Goal: Task Accomplishment & Management: Use online tool/utility

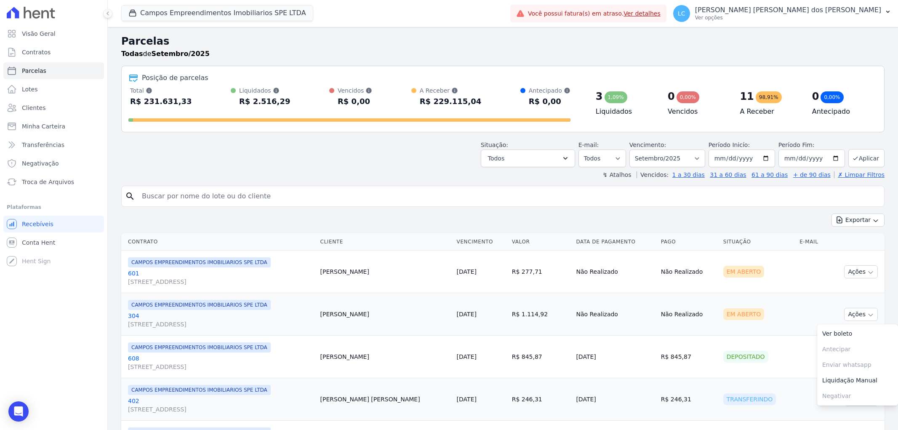
select select
click at [155, 7] on button "Campos Empreendimentos Imobiliarios SPE LTDA" at bounding box center [217, 13] width 192 height 16
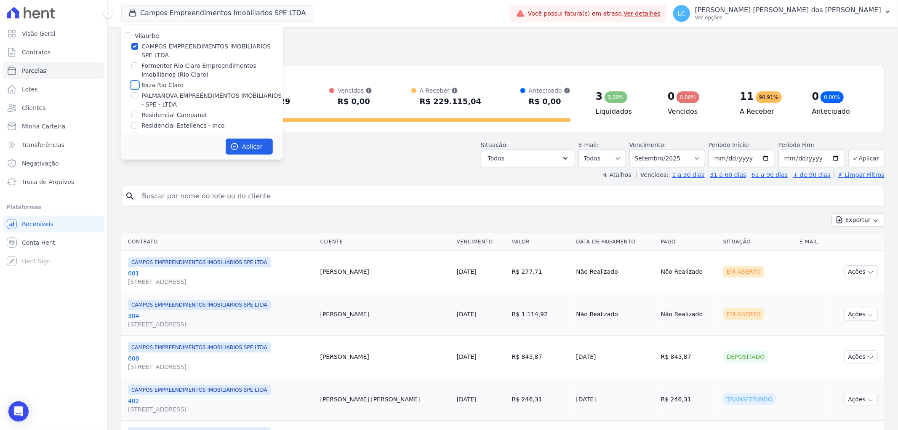
click at [135, 82] on input "Ibiza Rio Claro" at bounding box center [134, 85] width 7 height 7
checkbox input "true"
click at [133, 46] on input "CAMPOS EMPREENDIMENTOS IMOBILIARIOS SPE LTDA" at bounding box center [134, 46] width 7 height 7
checkbox input "false"
click at [246, 144] on button "Aplicar" at bounding box center [249, 147] width 47 height 16
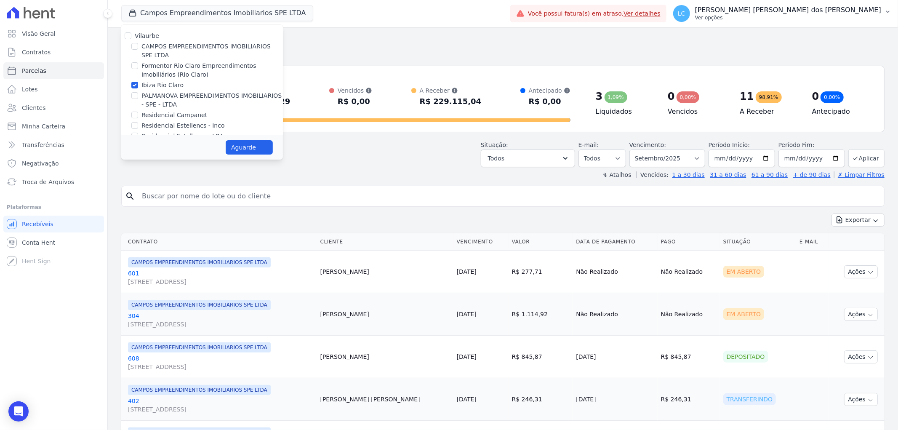
select select
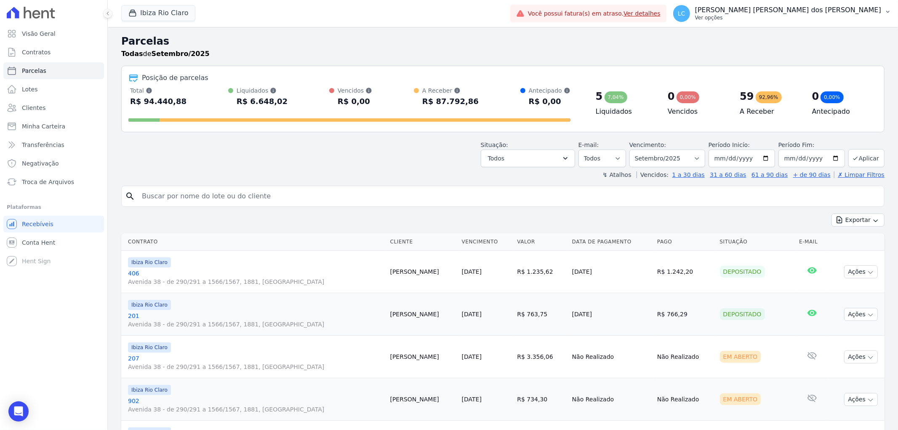
click at [685, 15] on span "LC" at bounding box center [682, 14] width 8 height 6
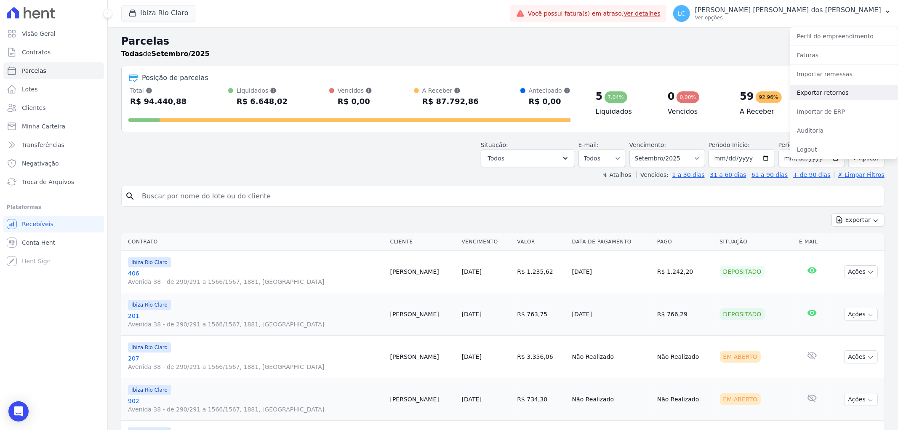
click at [813, 87] on link "Exportar retornos" at bounding box center [844, 92] width 108 height 15
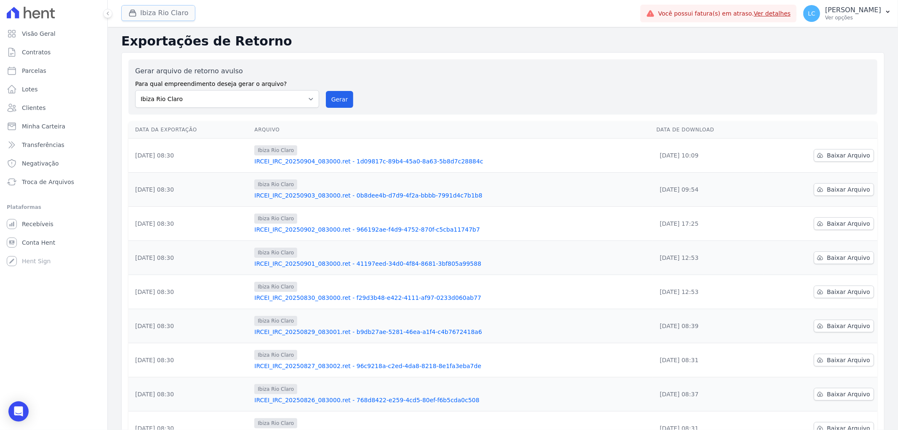
click at [170, 12] on button "Ibiza Rio Claro" at bounding box center [158, 13] width 74 height 16
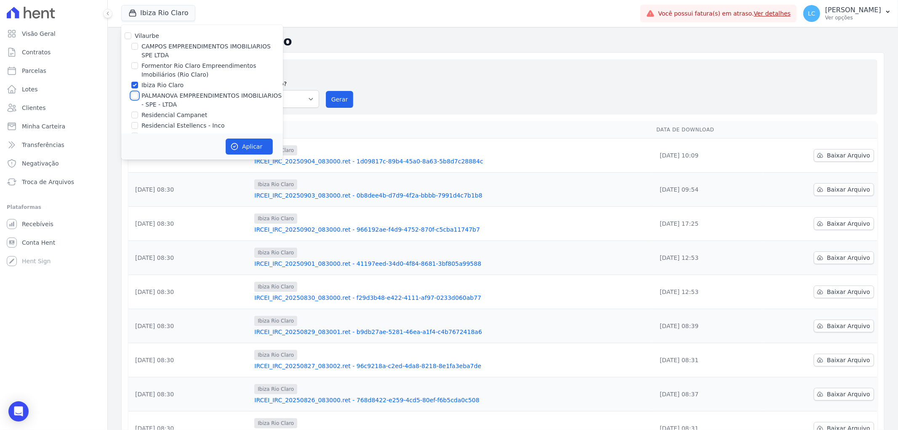
click at [135, 93] on input "PALMANOVA EMPREENDIMENTOS IMOBILIARIOS - SPE - LTDA" at bounding box center [134, 95] width 7 height 7
checkbox input "true"
drag, startPoint x: 135, startPoint y: 87, endPoint x: 187, endPoint y: 115, distance: 59.0
click at [138, 85] on input "Ibiza Rio Claro" at bounding box center [134, 85] width 7 height 7
checkbox input "false"
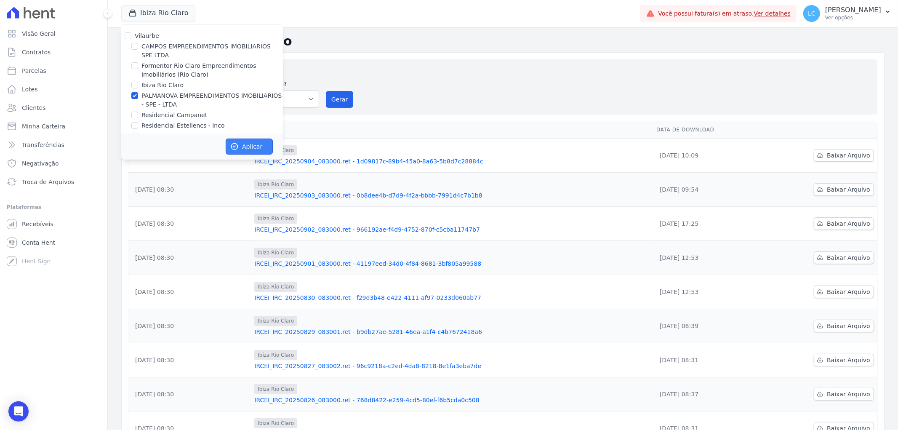
click at [246, 146] on button "Aplicar" at bounding box center [249, 147] width 47 height 16
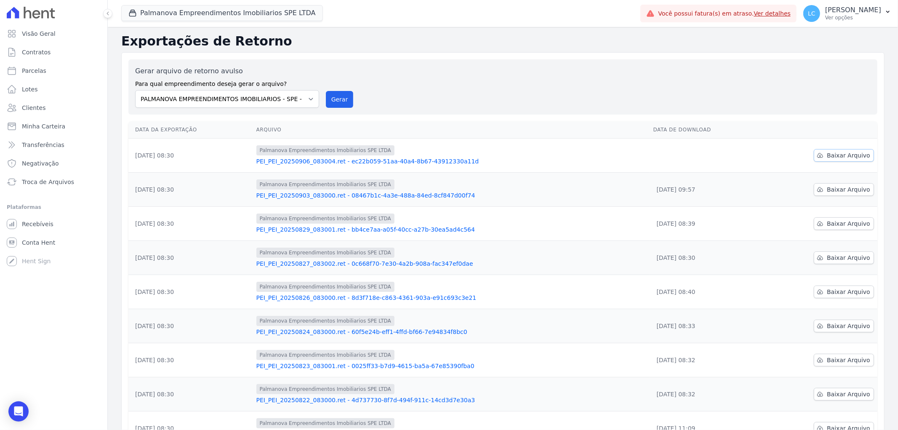
click at [834, 155] on span "Baixar Arquivo" at bounding box center [848, 155] width 43 height 8
click at [171, 11] on button "Palmanova Empreendimentos Imobiliarios SPE LTDA" at bounding box center [222, 13] width 202 height 16
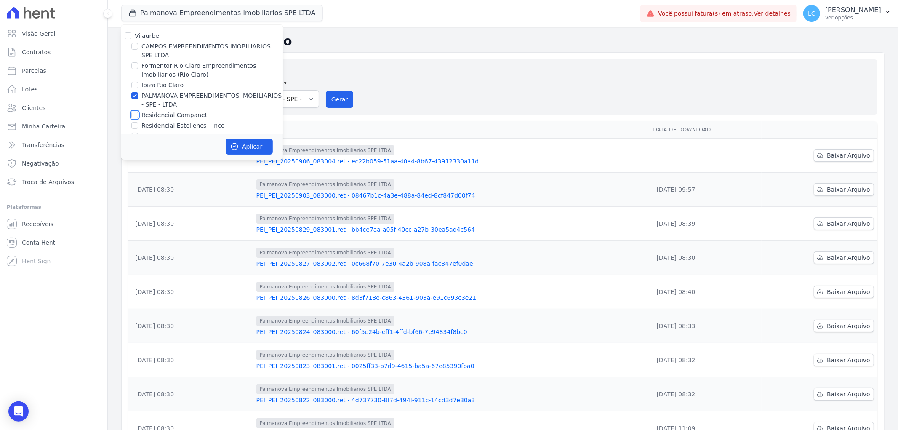
click at [134, 115] on input "Residencial Campanet" at bounding box center [134, 115] width 7 height 7
checkbox input "true"
click at [135, 92] on input "PALMANOVA EMPREENDIMENTOS IMOBILIARIOS - SPE - LTDA" at bounding box center [134, 95] width 7 height 7
checkbox input "false"
click at [234, 142] on icon "button" at bounding box center [234, 146] width 8 height 8
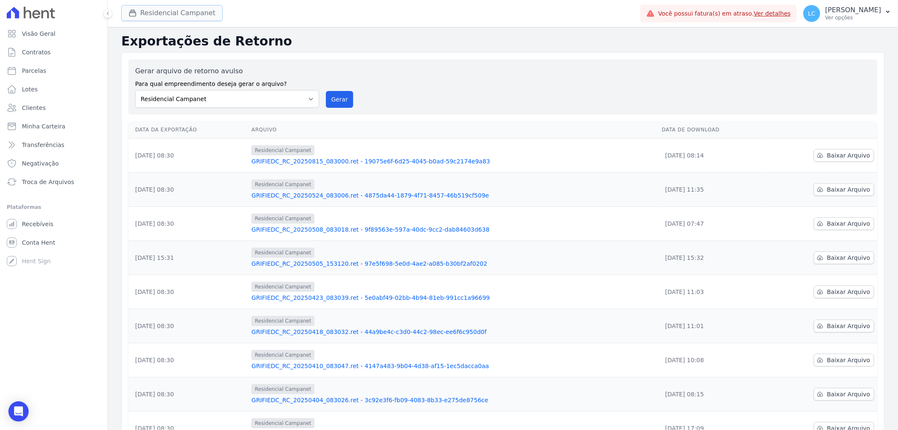
click at [156, 19] on button "Residencial Campanet" at bounding box center [171, 13] width 101 height 16
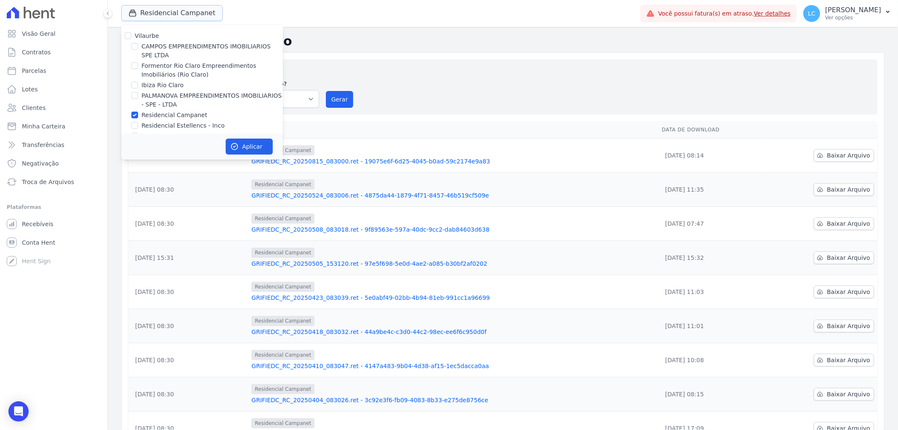
scroll to position [14, 0]
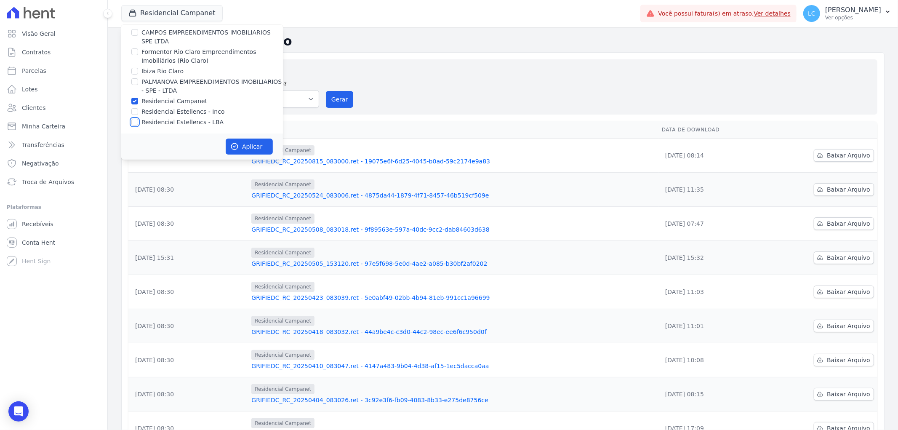
drag, startPoint x: 133, startPoint y: 123, endPoint x: 131, endPoint y: 107, distance: 17.0
click at [133, 123] on input "Residencial Estellencs - LBA" at bounding box center [134, 122] width 7 height 7
checkbox input "true"
drag, startPoint x: 133, startPoint y: 103, endPoint x: 160, endPoint y: 114, distance: 29.2
click at [134, 103] on input "Residencial Campanet" at bounding box center [134, 101] width 7 height 7
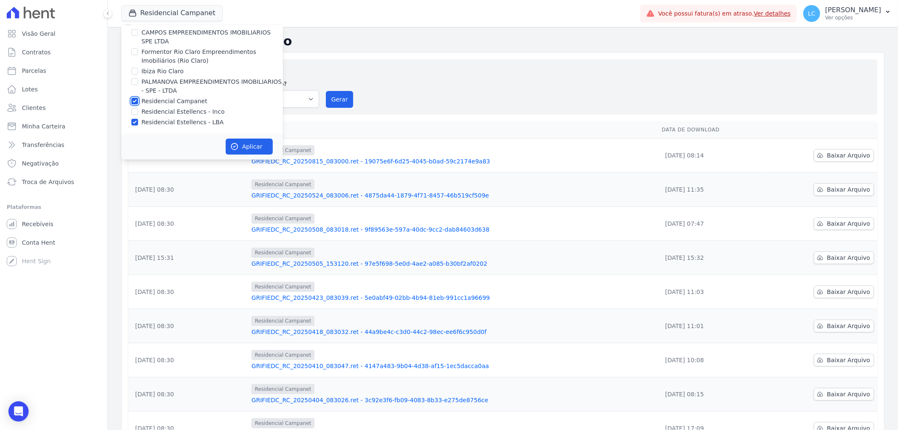
checkbox input "false"
click at [236, 143] on icon "button" at bounding box center [234, 146] width 8 height 8
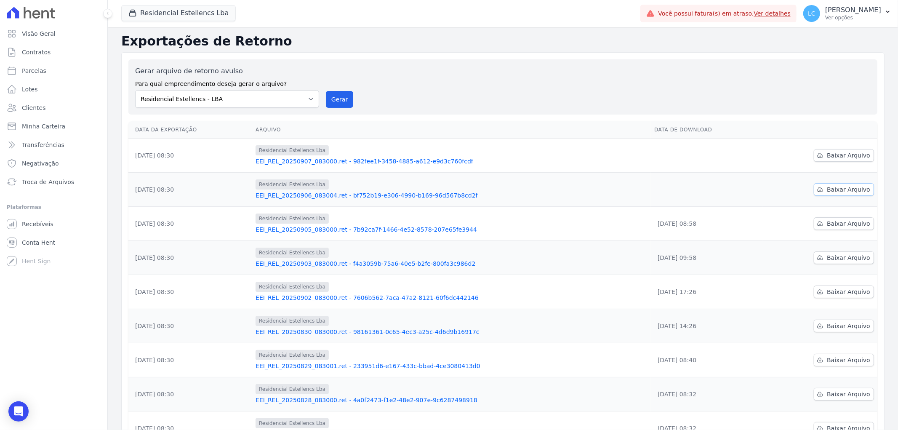
click at [839, 189] on span "Baixar Arquivo" at bounding box center [848, 189] width 43 height 8
click at [834, 153] on span "Baixar Arquivo" at bounding box center [848, 155] width 43 height 8
click at [172, 11] on button "Residencial Estellencs Lba" at bounding box center [178, 13] width 115 height 16
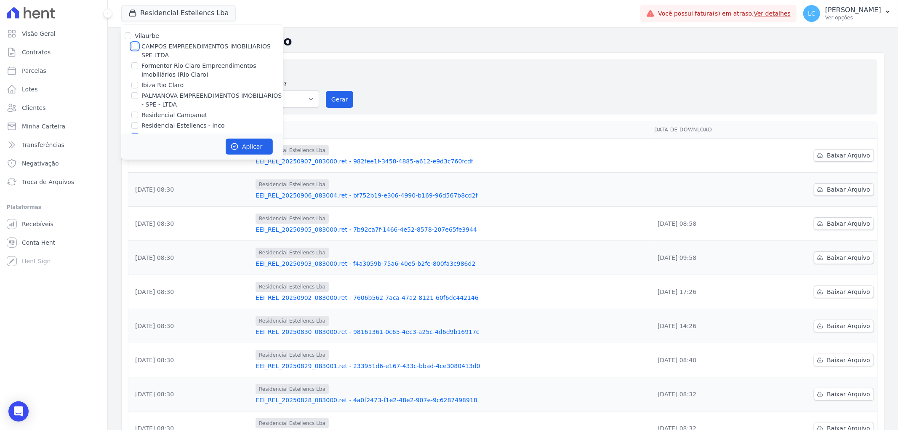
click at [135, 43] on input "CAMPOS EMPREENDIMENTOS IMOBILIARIOS SPE LTDA" at bounding box center [134, 46] width 7 height 7
checkbox input "true"
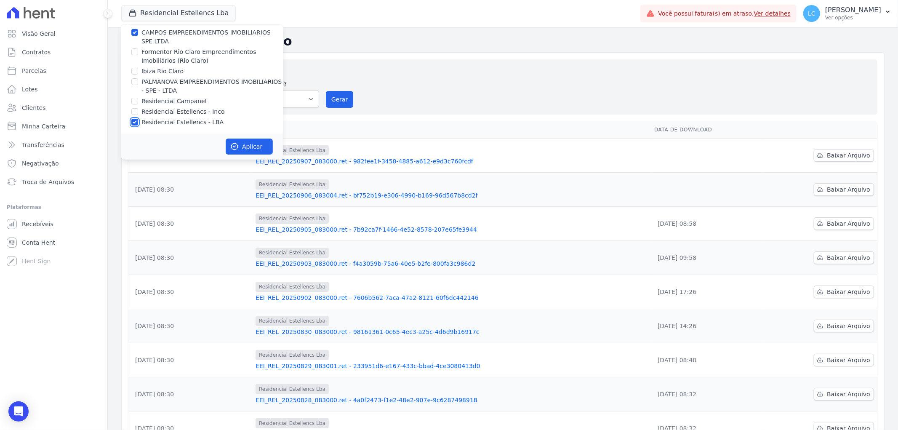
click at [137, 122] on input "Residencial Estellencs - LBA" at bounding box center [134, 122] width 7 height 7
checkbox input "false"
click at [248, 142] on button "Aplicar" at bounding box center [249, 147] width 47 height 16
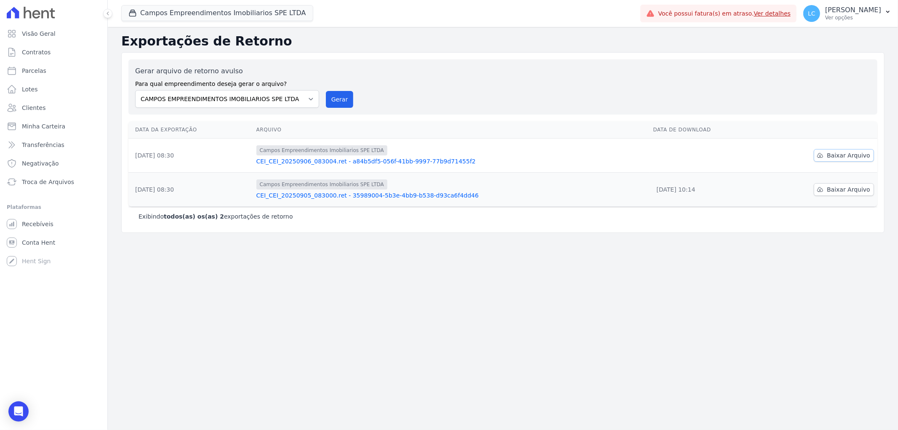
click at [845, 153] on span "Baixar Arquivo" at bounding box center [848, 155] width 43 height 8
click at [40, 14] on icon at bounding box center [31, 13] width 48 height 12
click at [17, 410] on icon "Open Intercom Messenger" at bounding box center [18, 411] width 10 height 11
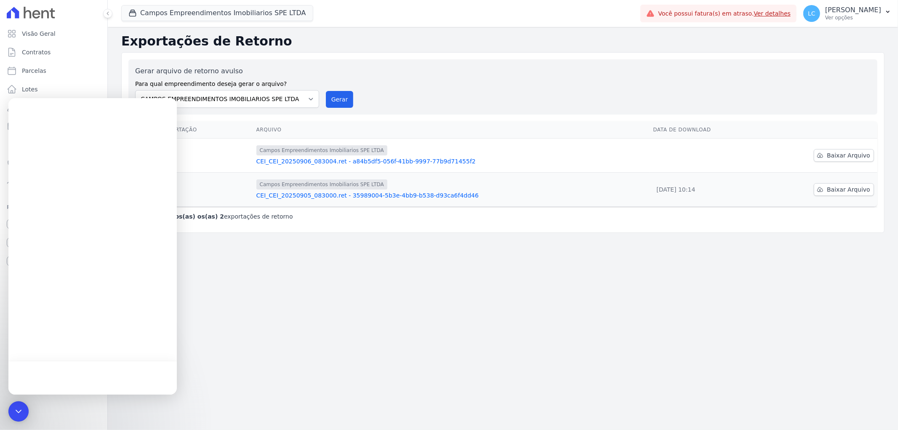
scroll to position [0, 0]
click at [54, 368] on button "Mensagens" at bounding box center [50, 377] width 84 height 34
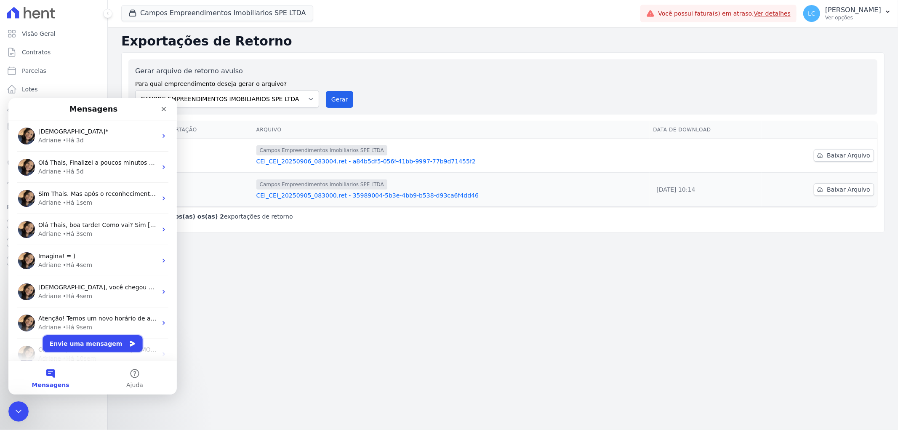
click at [96, 345] on button "Envie uma mensagem" at bounding box center [93, 343] width 100 height 17
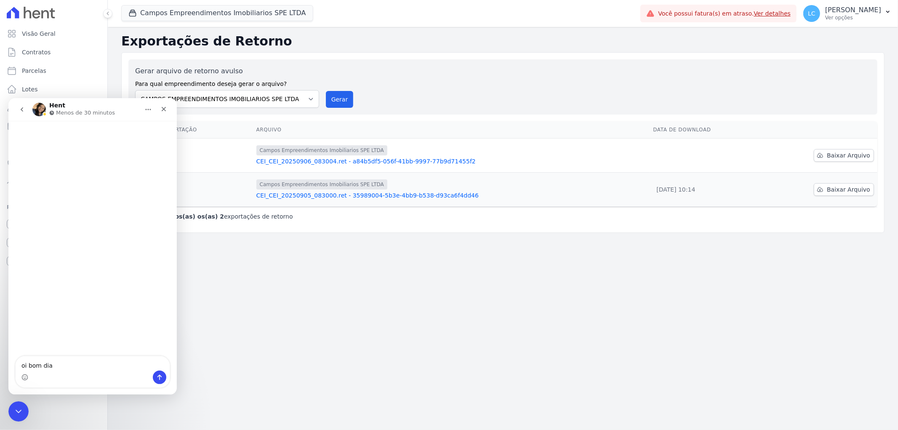
type textarea "oi bom dia"
type textarea "t"
type textarea "tudo bem?"
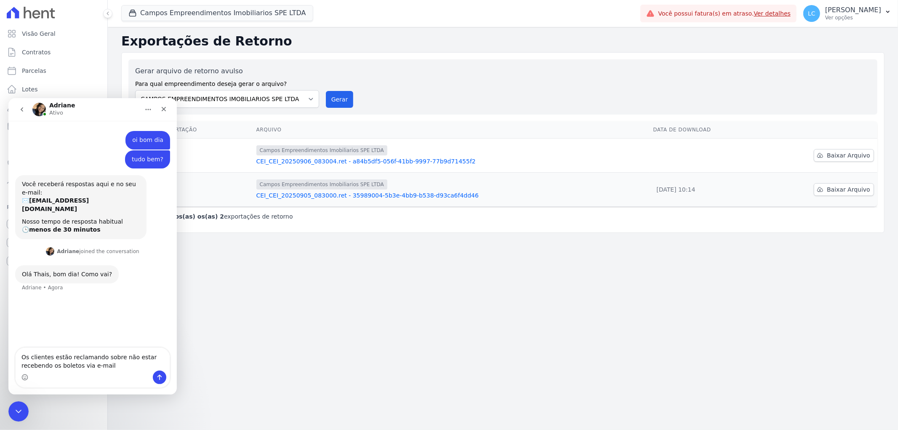
type textarea "Os clientes estão reclamando sobre não estar recebendo os boletos via e-mail"
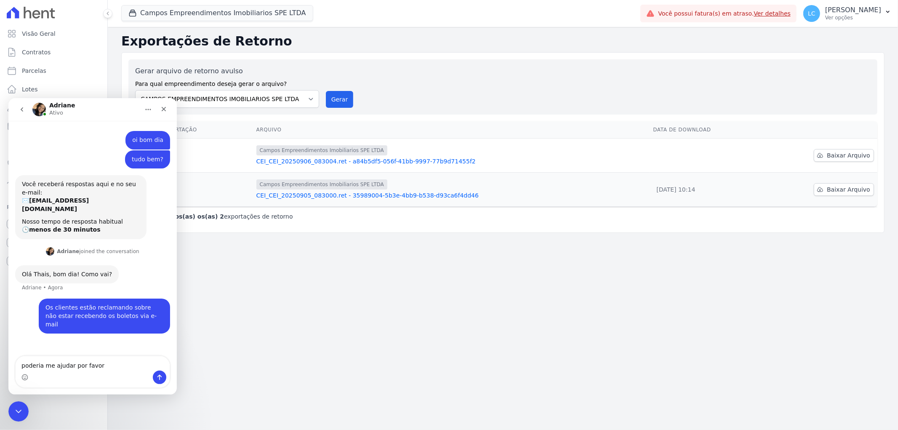
type textarea "poderia me ajudar por favor"
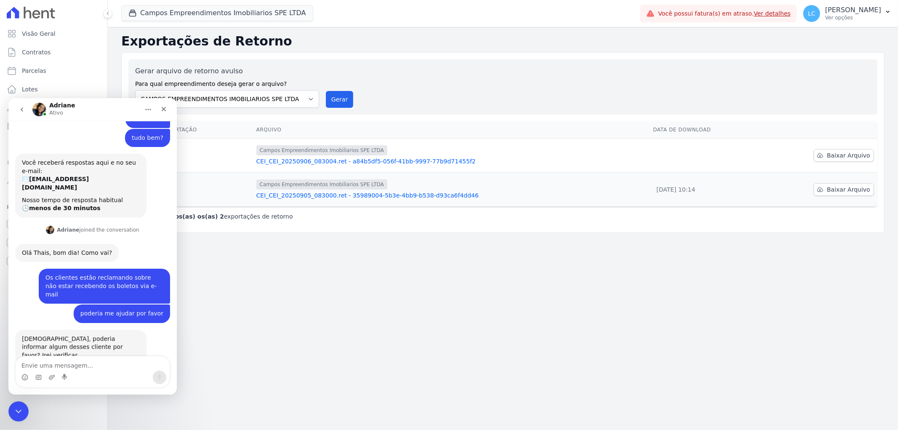
scroll to position [22, 0]
click at [99, 364] on textarea "Envie uma mensagem..." at bounding box center [93, 363] width 154 height 14
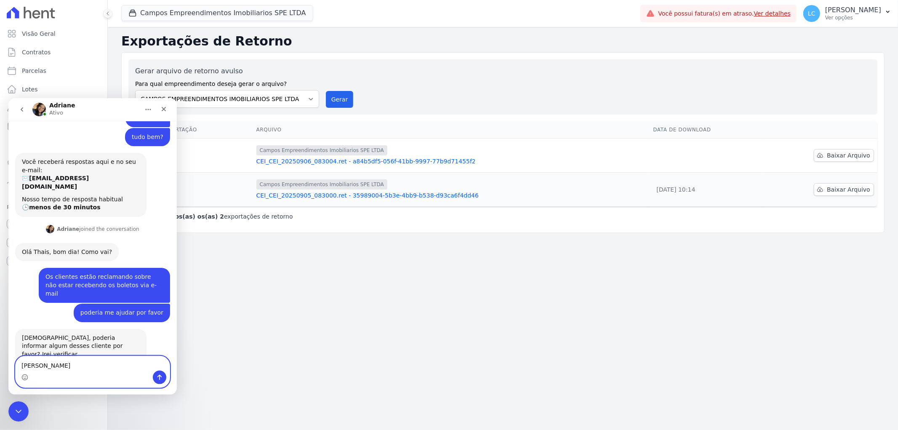
type textarea "[PERSON_NAME]"
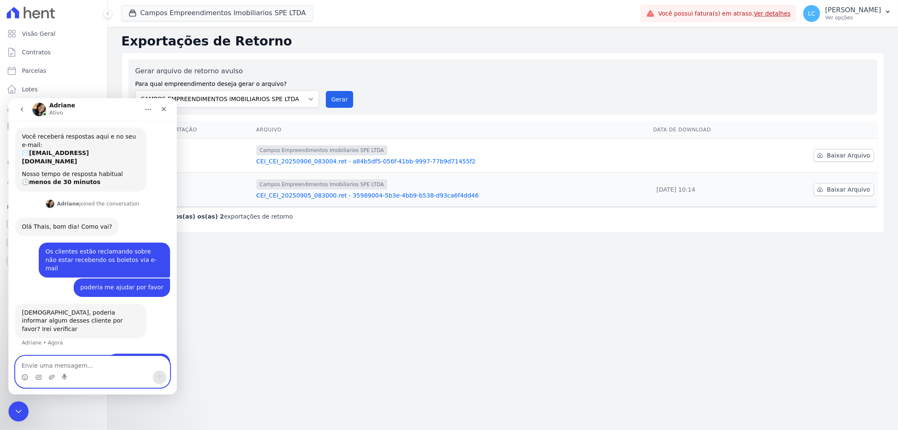
scroll to position [47, 0]
click at [99, 363] on textarea "Envie uma mensagem..." at bounding box center [93, 363] width 154 height 14
type textarea "Campos"
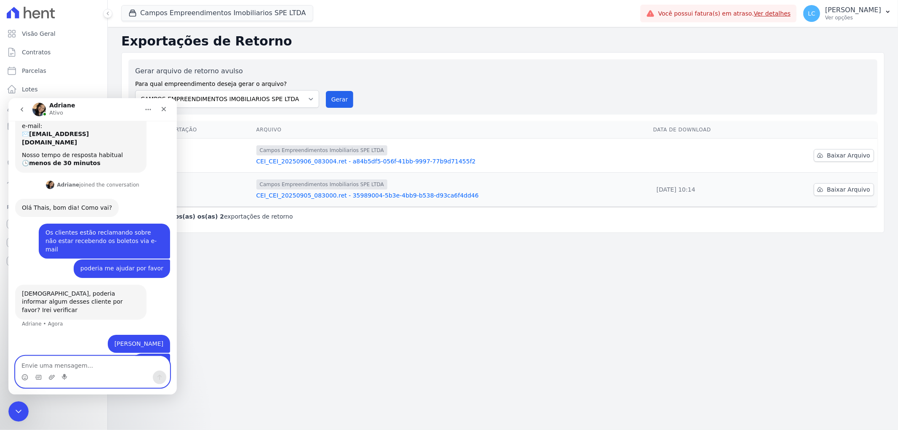
scroll to position [66, 0]
type textarea "ele é do campos"
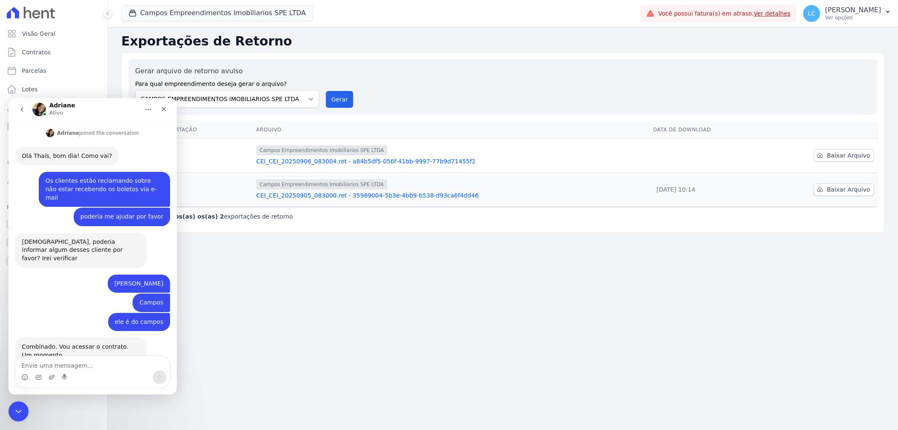
scroll to position [119, 0]
drag, startPoint x: 327, startPoint y: 388, endPoint x: 292, endPoint y: 306, distance: 88.7
click at [322, 380] on div "Exportações de Retorno Gerar arquivo de retorno avulso Para qual empreendimento…" at bounding box center [503, 228] width 790 height 403
